Goal: Check status

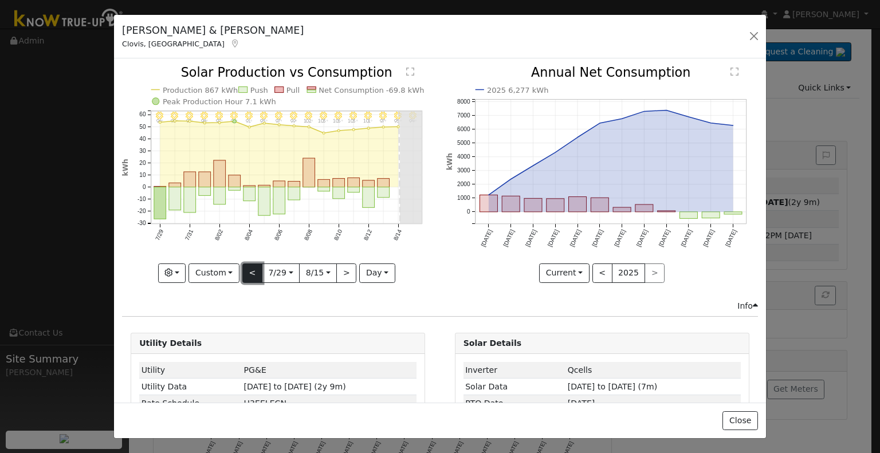
click at [249, 268] on button "<" at bounding box center [252, 272] width 20 height 19
type input "[DATE]"
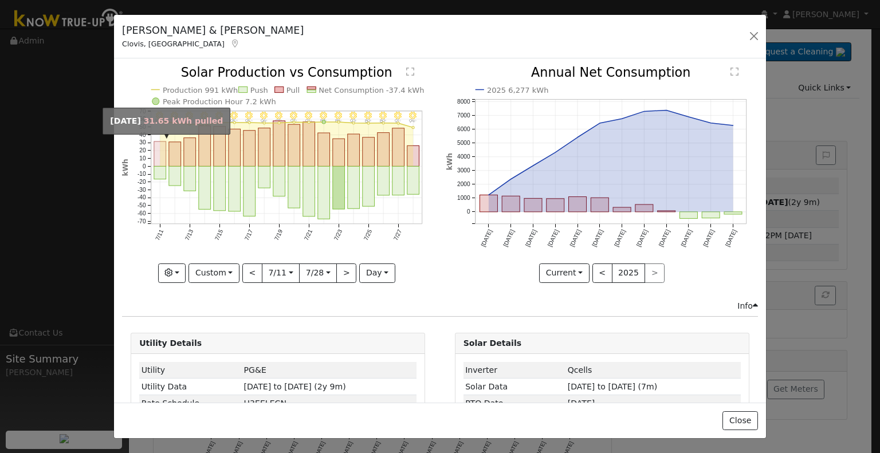
click at [159, 153] on rect "onclick=""" at bounding box center [160, 153] width 12 height 25
type input "[DATE]"
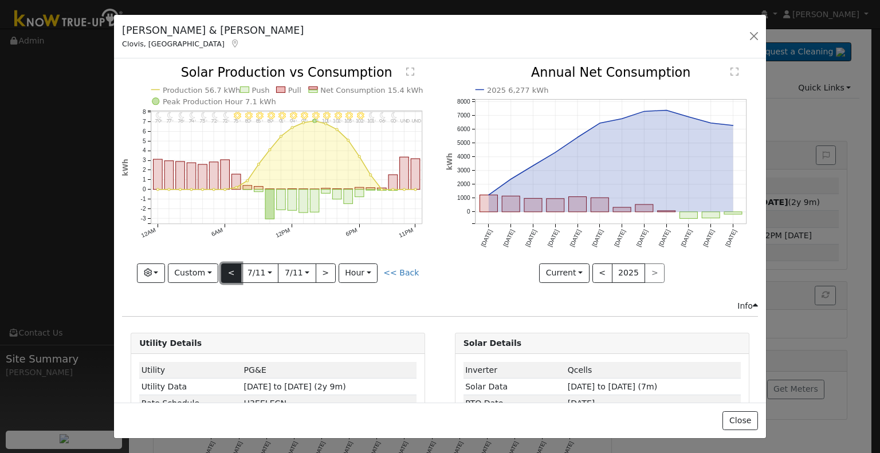
click at [238, 269] on button "<" at bounding box center [231, 272] width 20 height 19
type input "[DATE]"
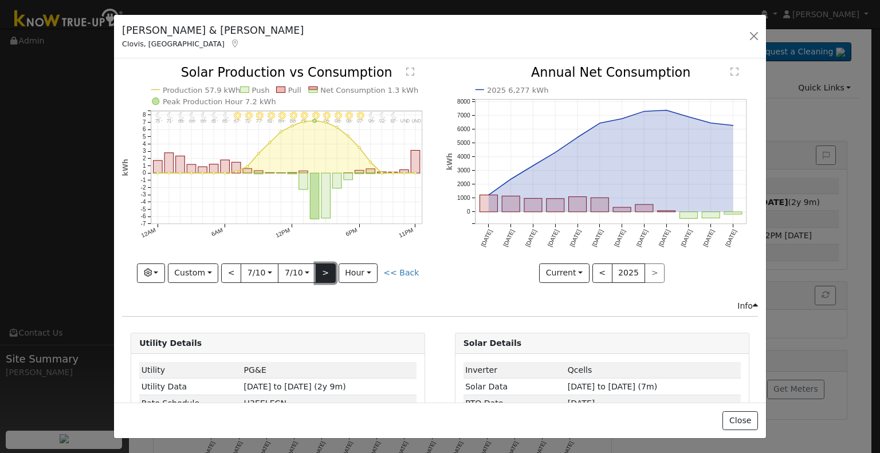
click at [324, 272] on button ">" at bounding box center [326, 272] width 20 height 19
type input "[DATE]"
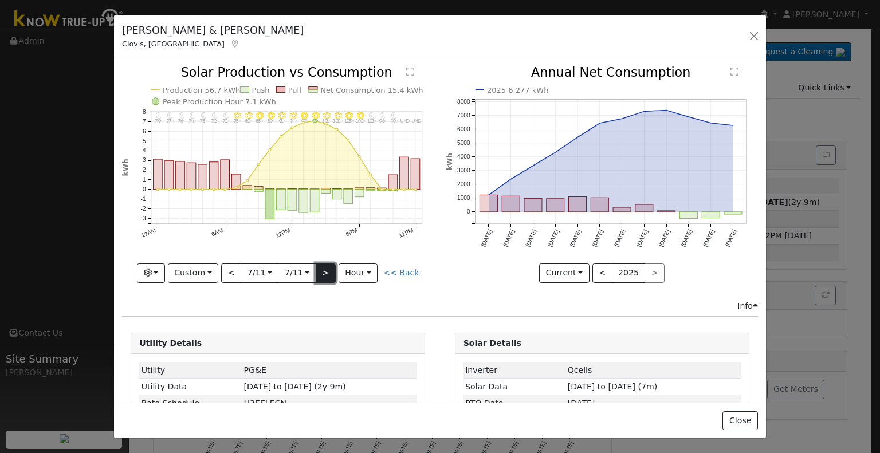
click at [324, 272] on button ">" at bounding box center [326, 272] width 20 height 19
type input "[DATE]"
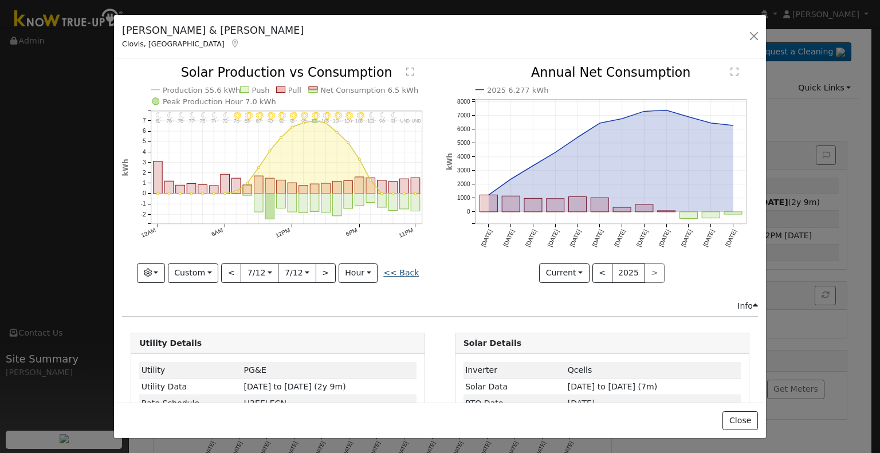
click at [391, 268] on link "<< Back" at bounding box center [401, 272] width 36 height 9
type input "[DATE]"
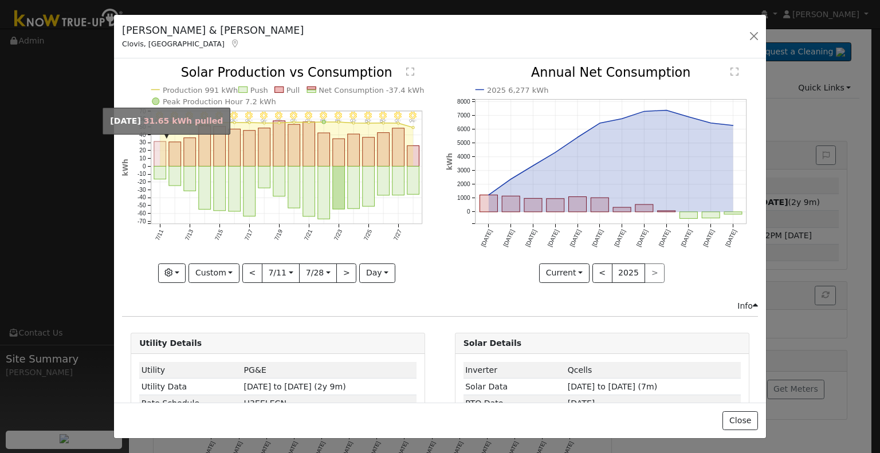
click at [163, 163] on rect "onclick=""" at bounding box center [160, 153] width 12 height 25
type input "[DATE]"
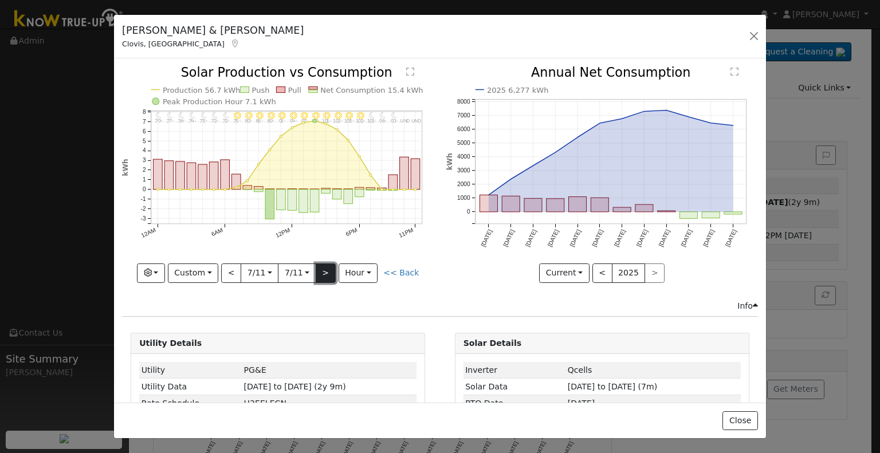
click at [324, 268] on button ">" at bounding box center [326, 272] width 20 height 19
type input "[DATE]"
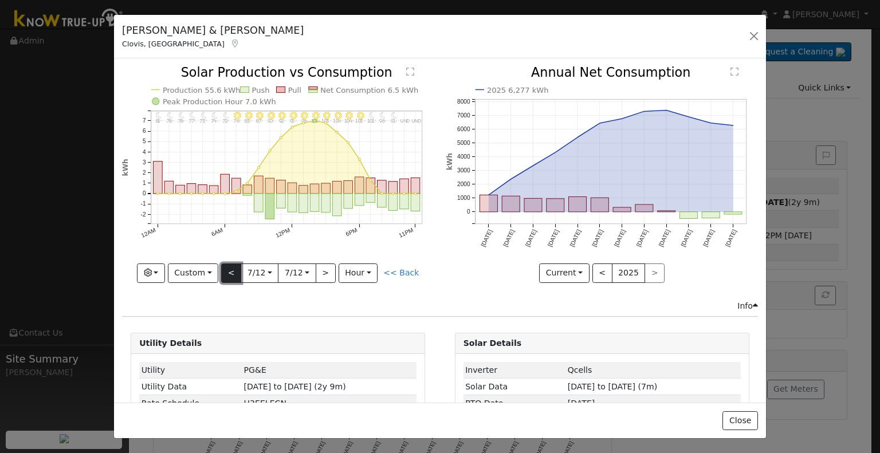
click at [225, 266] on button "<" at bounding box center [231, 272] width 20 height 19
type input "[DATE]"
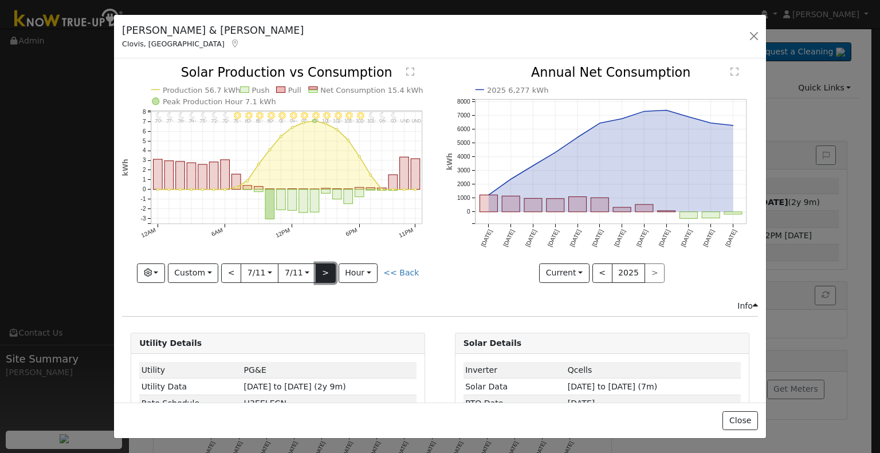
click at [330, 268] on button ">" at bounding box center [326, 272] width 20 height 19
type input "[DATE]"
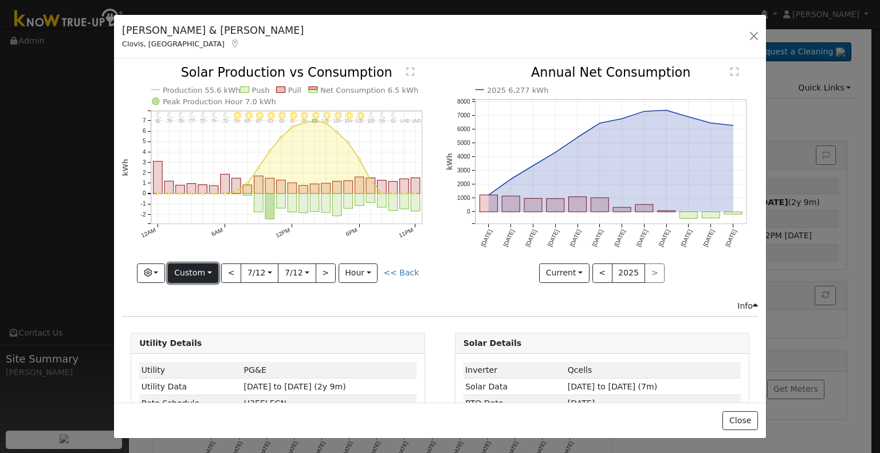
click at [194, 272] on button "Custom" at bounding box center [193, 272] width 51 height 19
click at [215, 294] on link "Day" at bounding box center [208, 296] width 80 height 16
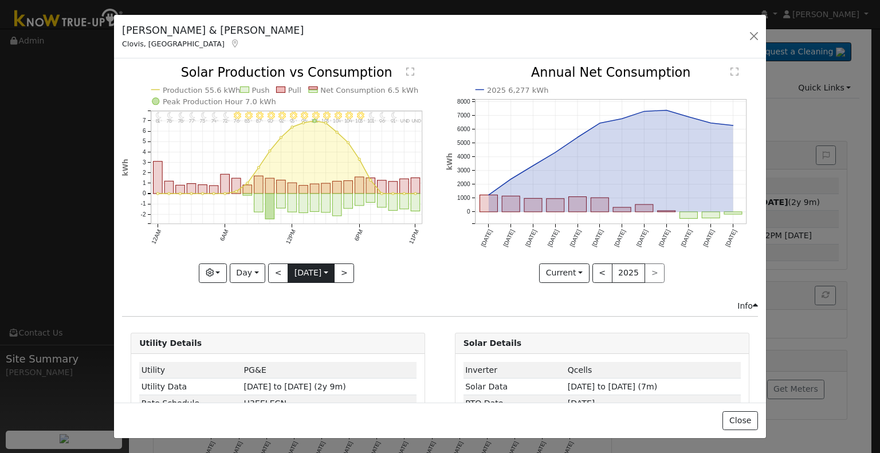
click at [306, 271] on input "[DATE]" at bounding box center [311, 273] width 46 height 18
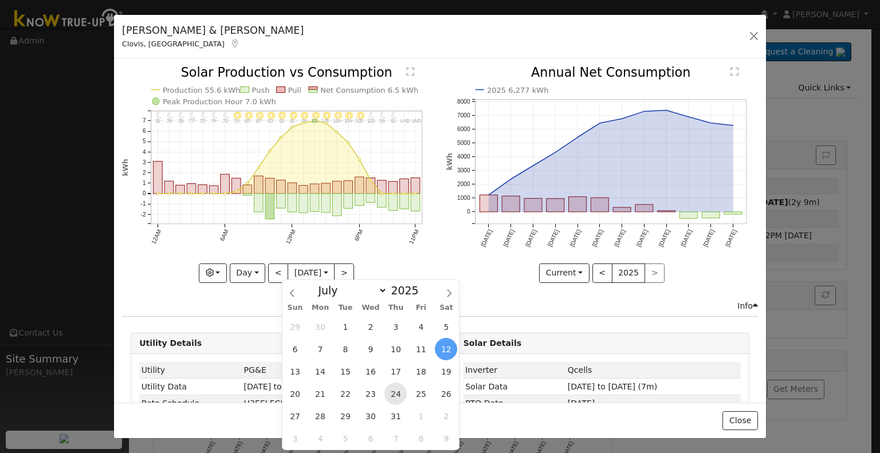
click at [391, 388] on span "24" at bounding box center [395, 394] width 22 height 22
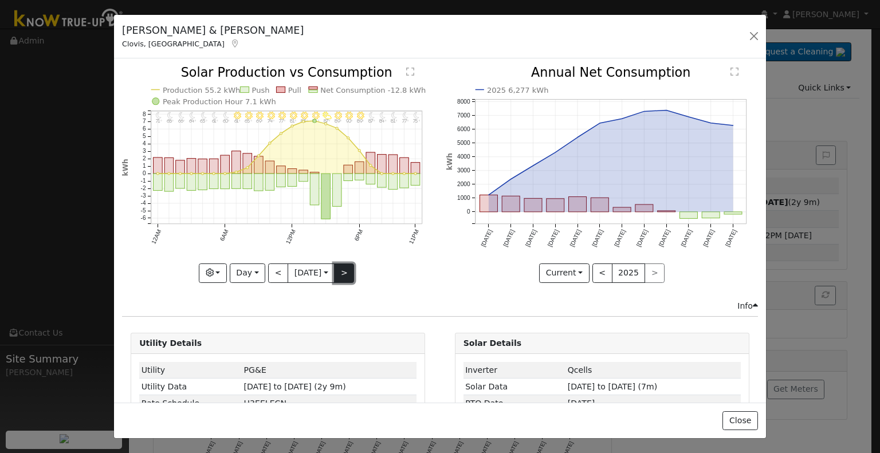
click at [344, 269] on button ">" at bounding box center [344, 272] width 20 height 19
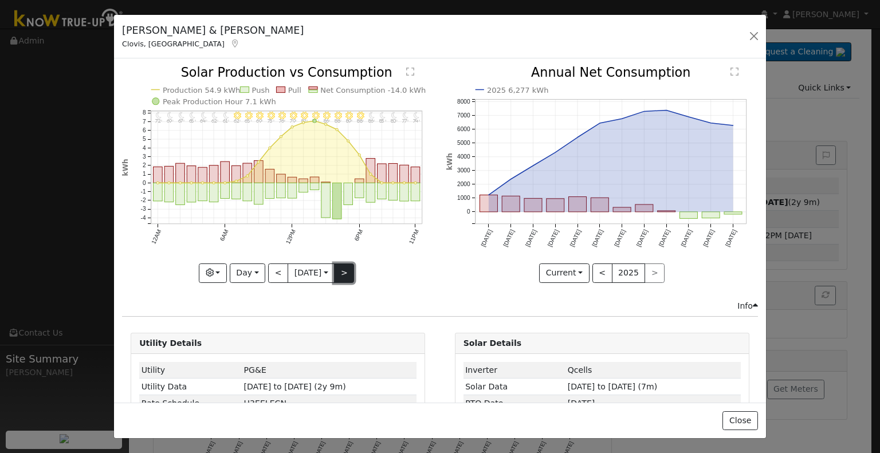
click at [344, 269] on button ">" at bounding box center [344, 272] width 20 height 19
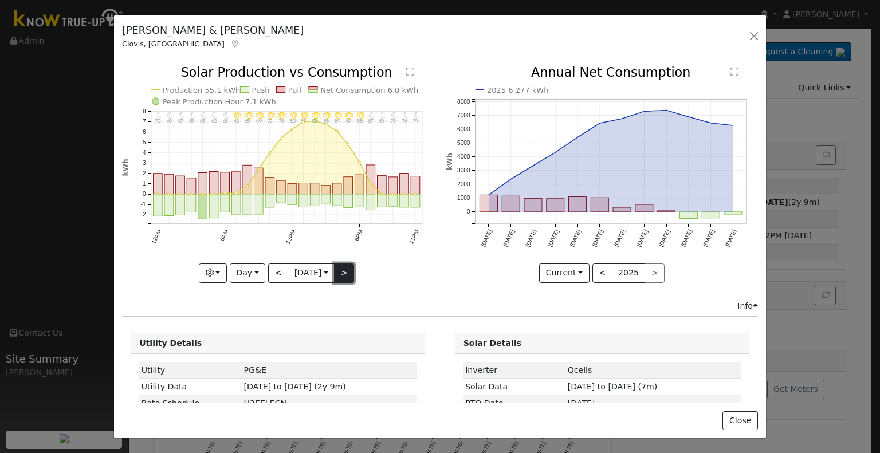
click at [344, 269] on button ">" at bounding box center [344, 272] width 20 height 19
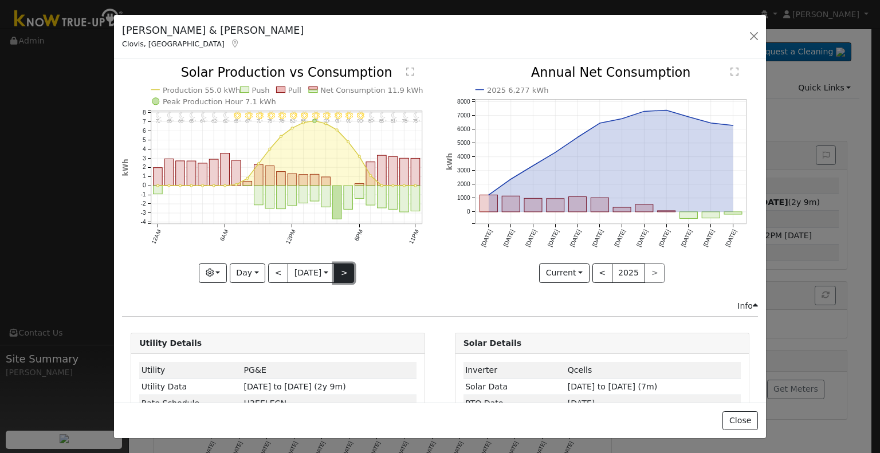
click at [344, 269] on button ">" at bounding box center [344, 272] width 20 height 19
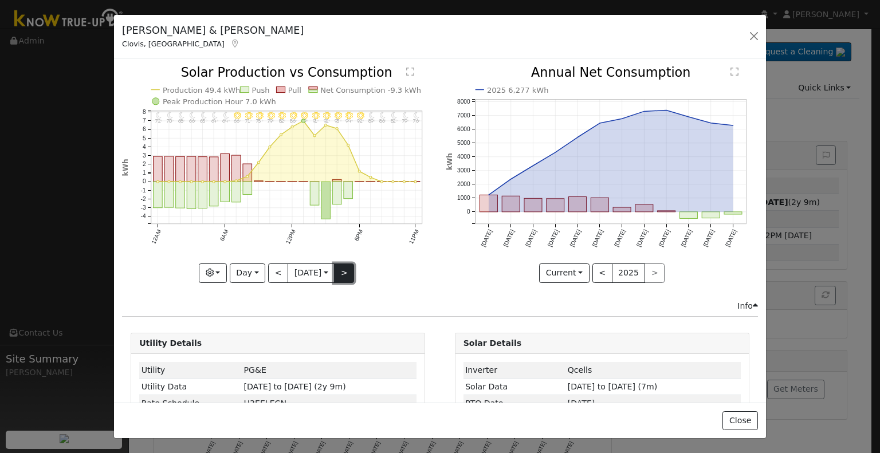
click at [352, 265] on button ">" at bounding box center [344, 272] width 20 height 19
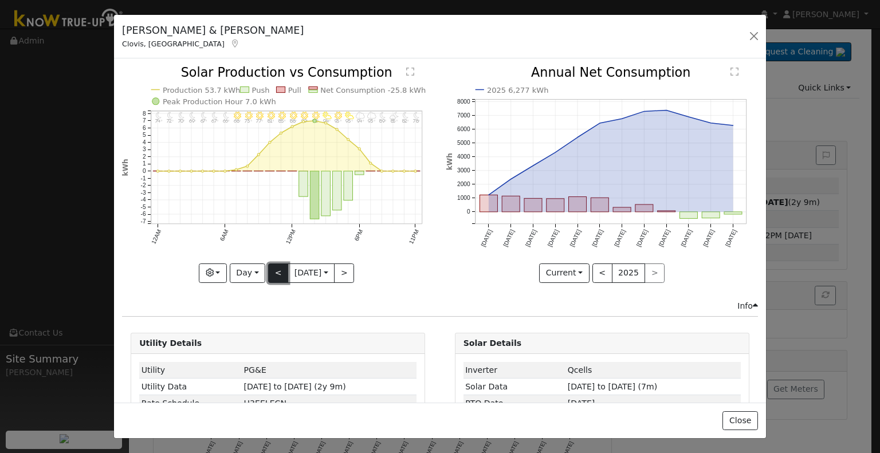
click at [272, 267] on button "<" at bounding box center [278, 272] width 20 height 19
type input "[DATE]"
